Goal: Check status

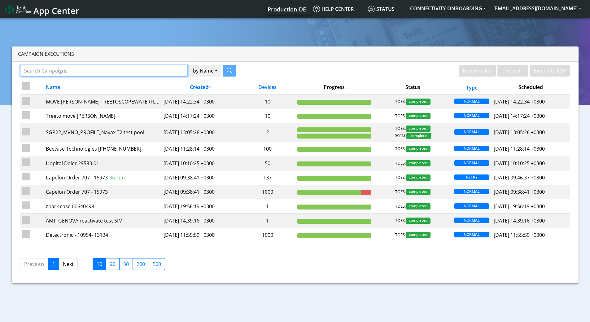
drag, startPoint x: 183, startPoint y: 72, endPoint x: 179, endPoint y: 71, distance: 3.8
click at [183, 72] on input "Search Campaigns" at bounding box center [104, 71] width 168 height 12
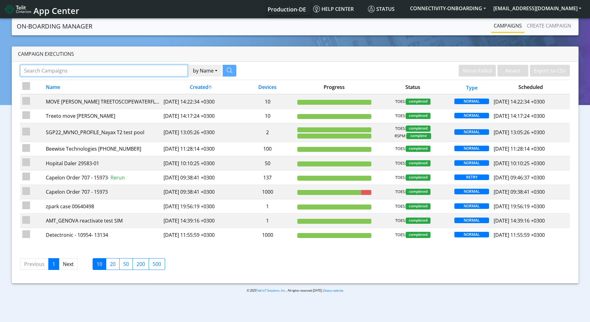
paste input "89358152000000335440"
type input "89358152000000335440"
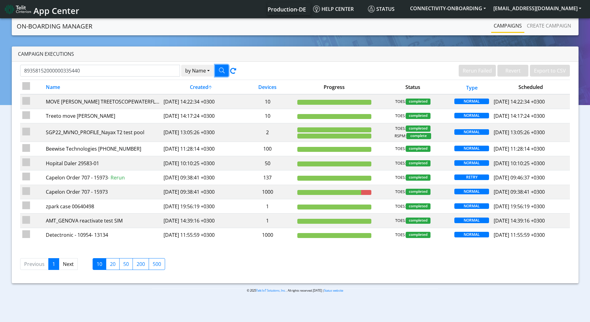
click at [219, 69] on icon "button" at bounding box center [222, 71] width 6 height 6
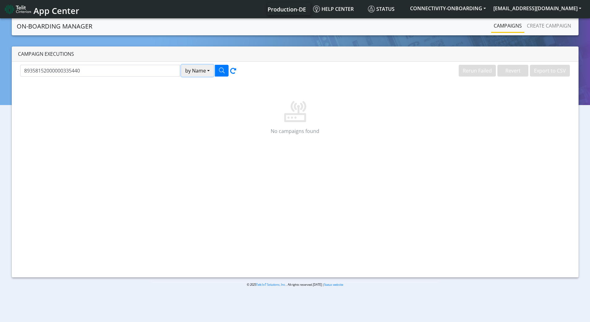
click at [194, 74] on button "by Name" at bounding box center [197, 71] width 33 height 12
click at [194, 86] on button "Name" at bounding box center [206, 85] width 49 height 10
click at [198, 73] on button "by Name" at bounding box center [197, 71] width 33 height 12
click at [200, 94] on button "Device" at bounding box center [206, 95] width 49 height 10
click at [227, 64] on div "89358152000000335440 by Device Name Device Rerun Failed Revert Export to CSV No…" at bounding box center [295, 170] width 567 height 216
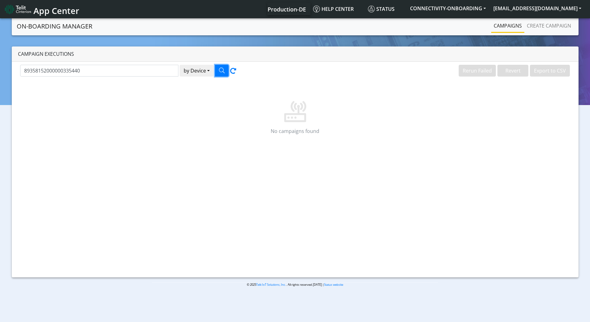
click at [221, 68] on icon "button" at bounding box center [222, 71] width 6 height 6
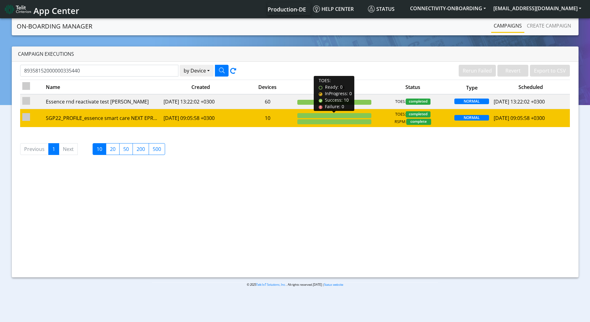
click at [322, 116] on div at bounding box center [334, 115] width 74 height 5
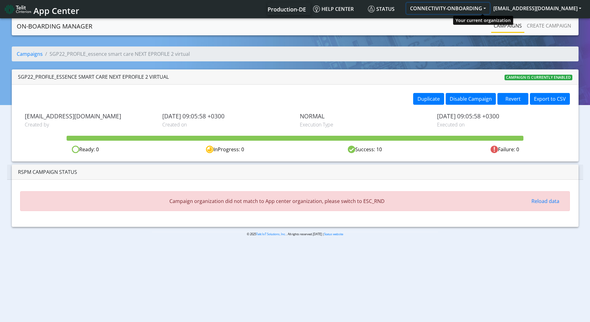
click at [473, 6] on button "CONNECTIVITY-ONBOARDING" at bounding box center [448, 8] width 83 height 11
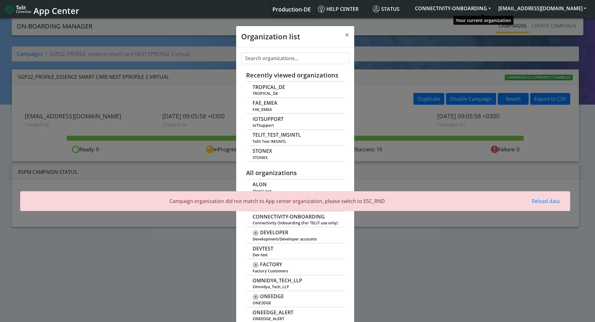
scroll to position [2, 0]
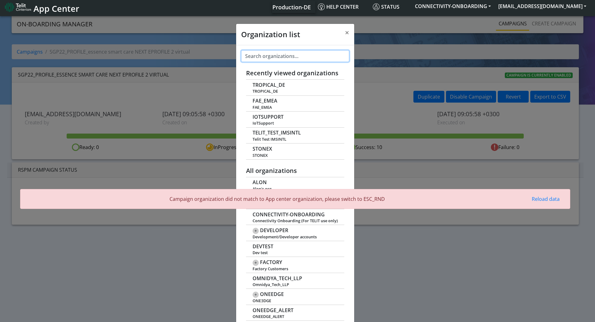
click at [296, 56] on input "text" at bounding box center [295, 56] width 108 height 12
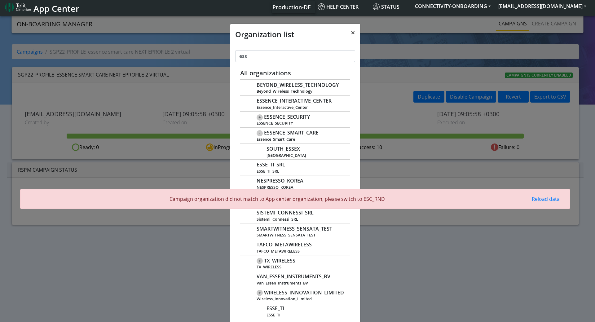
click at [351, 31] on span "×" at bounding box center [353, 32] width 4 height 10
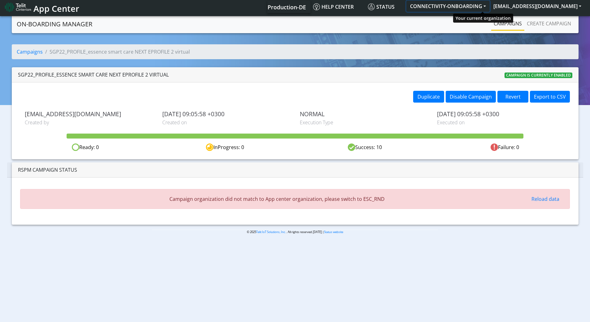
click at [460, 6] on button "CONNECTIVITY-ONBOARDING" at bounding box center [448, 6] width 83 height 11
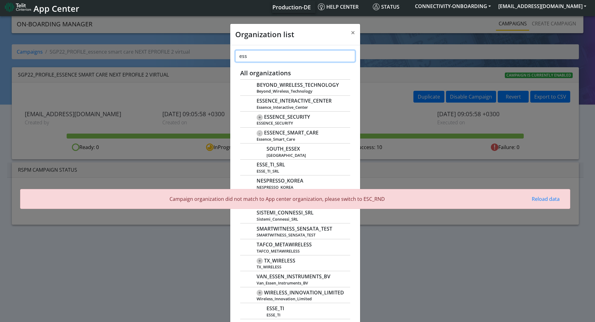
click at [249, 58] on input "ess" at bounding box center [295, 56] width 120 height 12
click at [248, 57] on input "ess" at bounding box center [295, 56] width 120 height 12
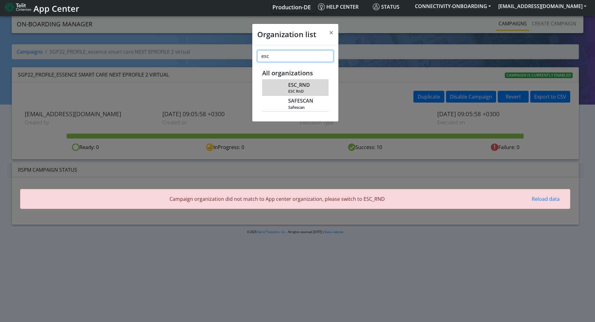
type input "esc"
click at [301, 87] on span "ESC_RND" at bounding box center [299, 85] width 22 height 6
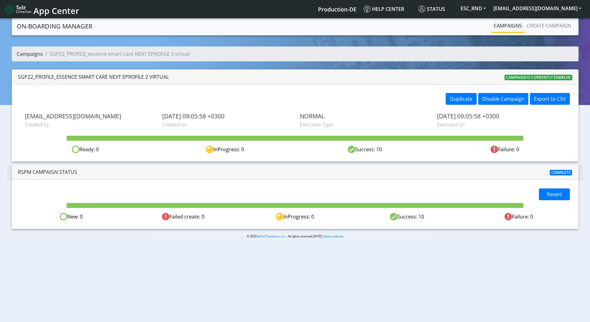
click at [33, 55] on link "Campaigns" at bounding box center [30, 54] width 26 height 7
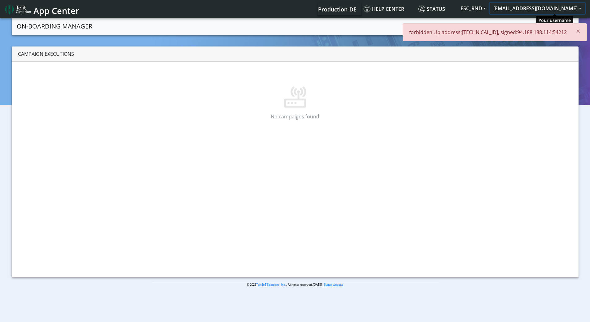
click at [544, 8] on button "[EMAIL_ADDRESS][DOMAIN_NAME]" at bounding box center [537, 8] width 95 height 11
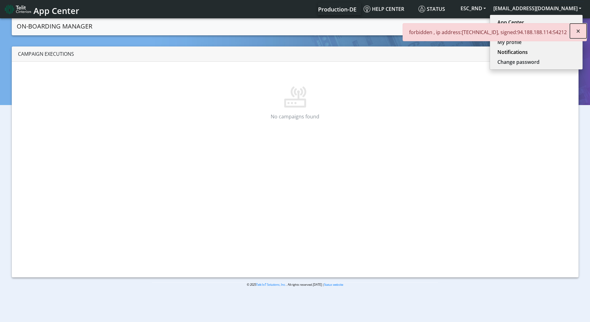
click at [580, 29] on span "×" at bounding box center [578, 31] width 4 height 10
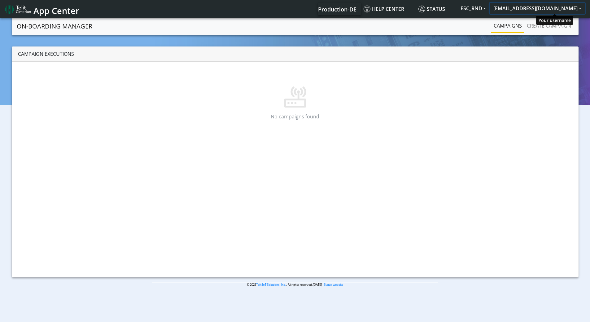
click at [540, 10] on button "[EMAIL_ADDRESS][DOMAIN_NAME]" at bounding box center [537, 8] width 95 height 11
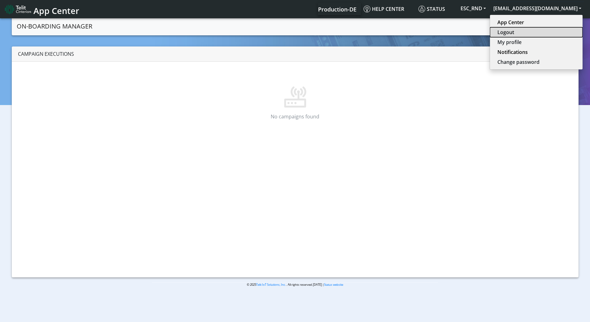
click at [536, 33] on button "Logout" at bounding box center [536, 32] width 93 height 10
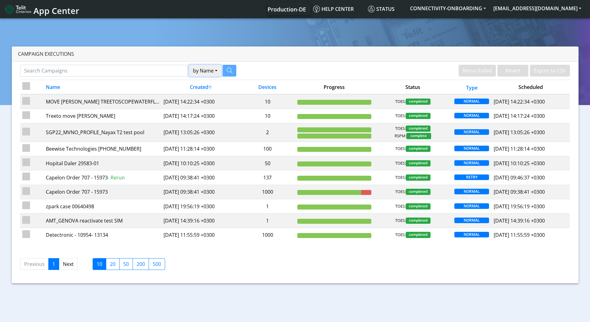
click at [212, 73] on button "by Name" at bounding box center [205, 71] width 33 height 12
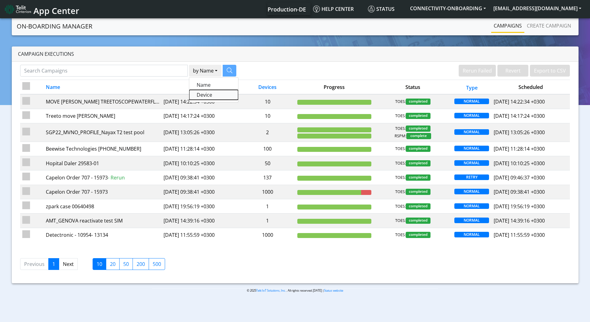
click at [205, 95] on button "Device" at bounding box center [213, 95] width 49 height 10
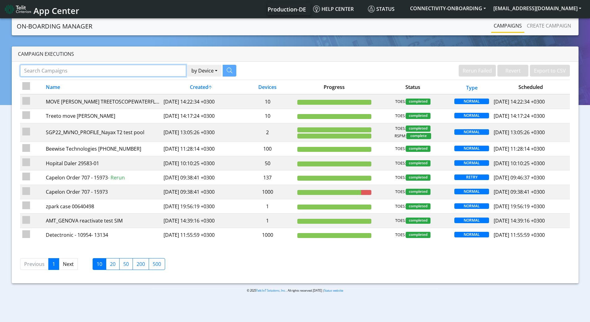
click at [155, 71] on input "Search Campaigns" at bounding box center [103, 71] width 166 height 12
paste input "89358152000000335465"
type input "89358152000000335465"
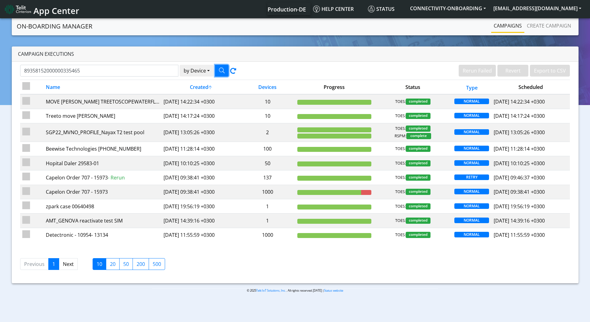
click at [221, 69] on icon "button" at bounding box center [222, 71] width 6 height 6
